Goal: Information Seeking & Learning: Learn about a topic

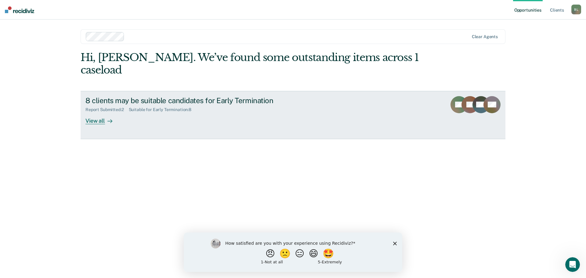
click at [88, 112] on div "View all" at bounding box center [102, 118] width 34 height 12
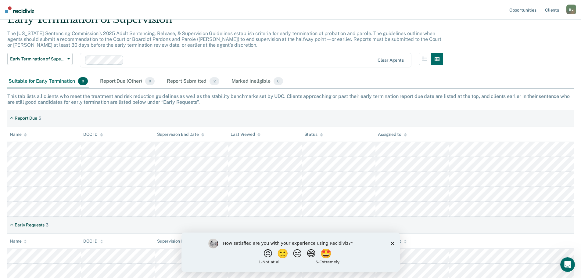
scroll to position [88, 0]
